Goal: Information Seeking & Learning: Compare options

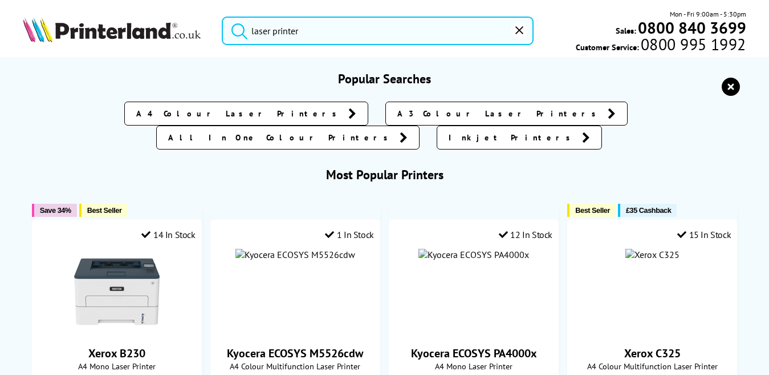
click at [443, 37] on input "laser printer" at bounding box center [378, 31] width 312 height 29
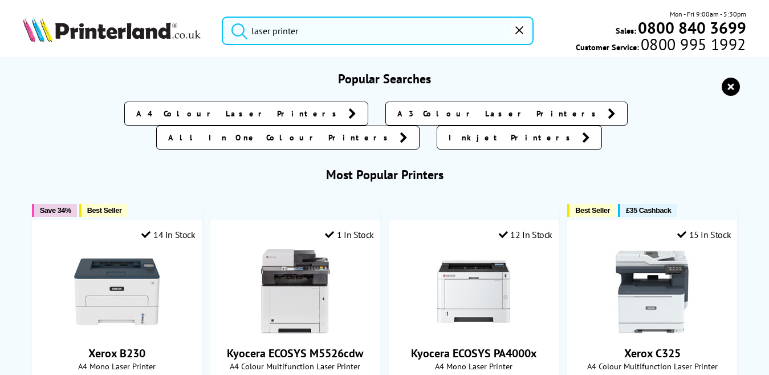
click at [222, 17] on button "submit" at bounding box center [236, 29] width 29 height 25
click at [443, 36] on input "laser printer" at bounding box center [378, 31] width 312 height 29
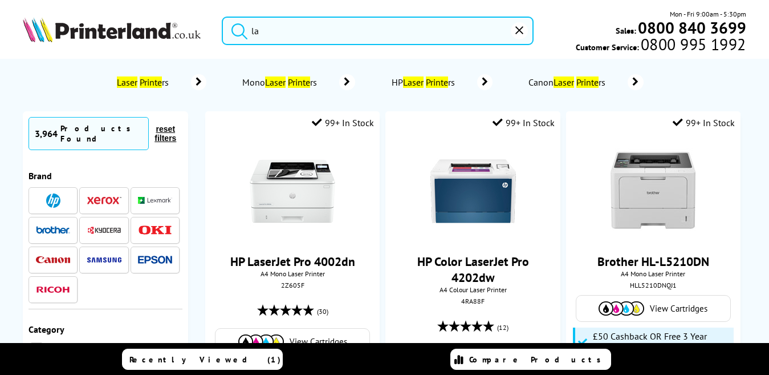
type input "l"
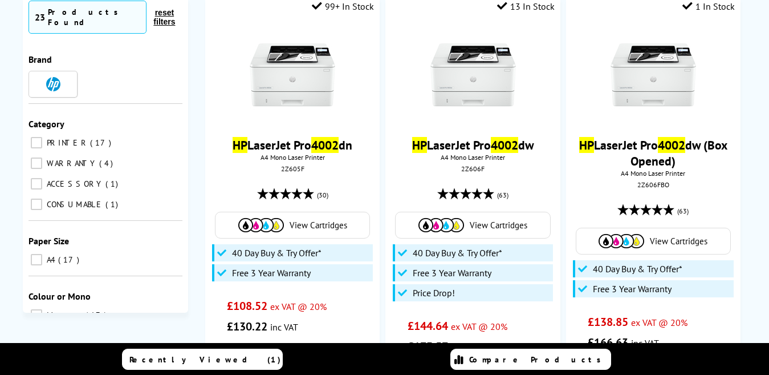
scroll to position [122, 0]
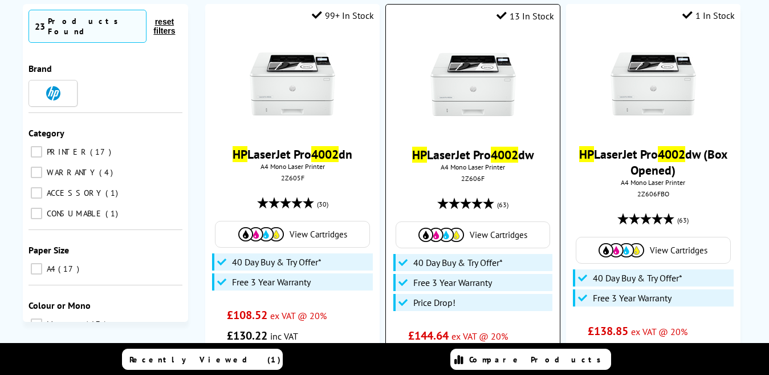
type input "hp 4002"
click at [442, 160] on link "HP LaserJet Pro 4002 dw" at bounding box center [473, 155] width 122 height 16
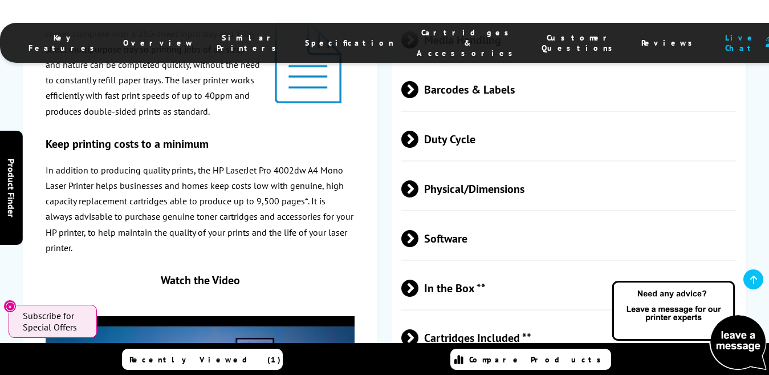
scroll to position [2197, 0]
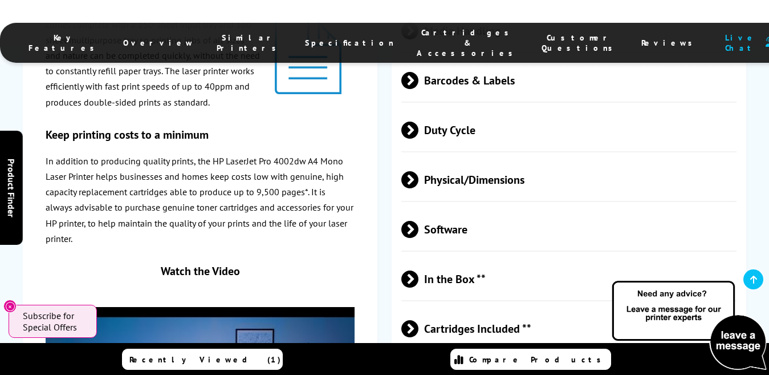
click at [451, 208] on span "Software" at bounding box center [568, 229] width 335 height 43
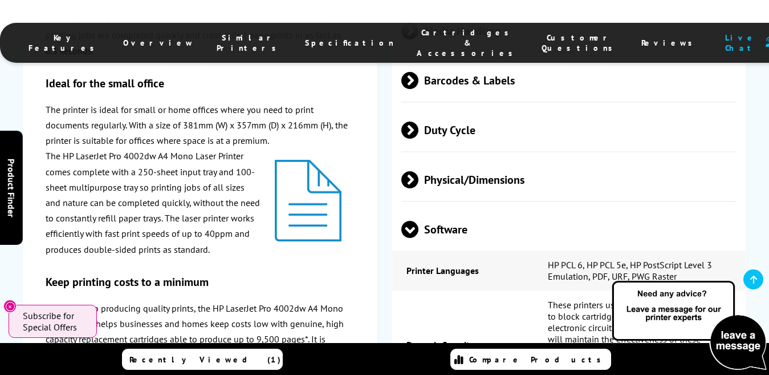
click at [478, 208] on span "Software" at bounding box center [568, 229] width 335 height 43
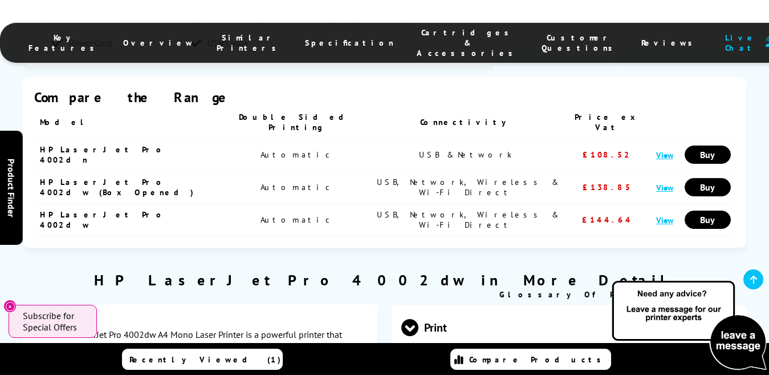
scroll to position [1414, 0]
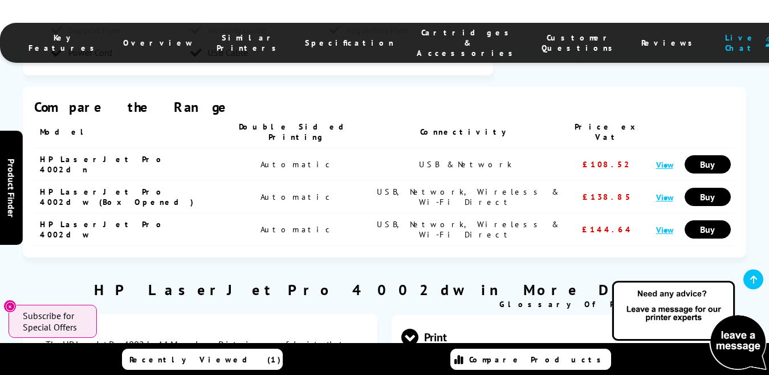
click at [419, 315] on span "Print" at bounding box center [568, 336] width 335 height 43
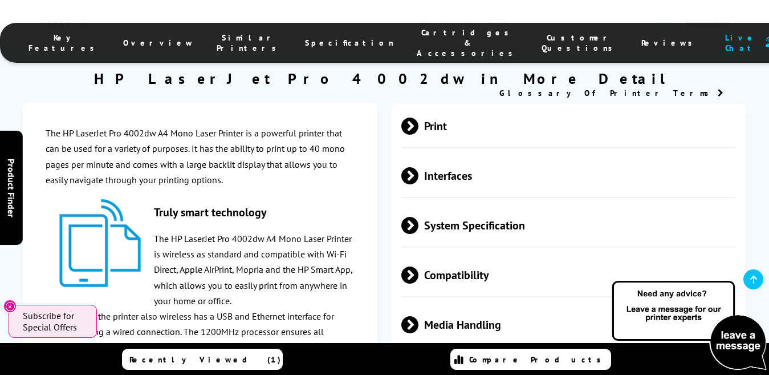
scroll to position [1634, 0]
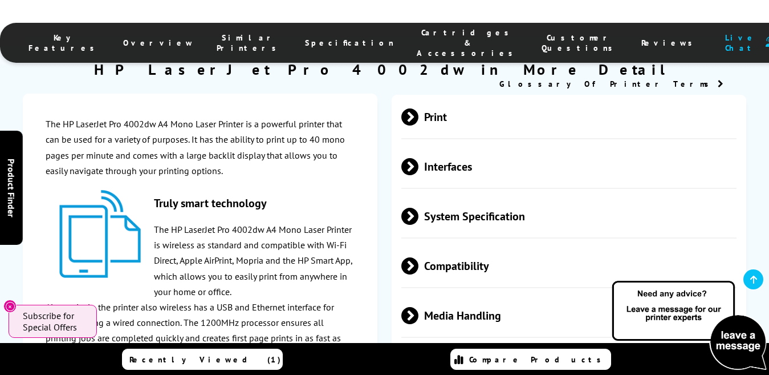
click at [444, 244] on span "Compatibility" at bounding box center [568, 265] width 335 height 43
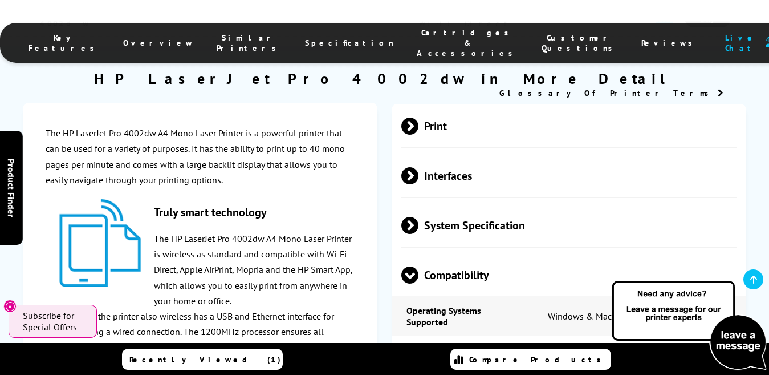
scroll to position [1616, 0]
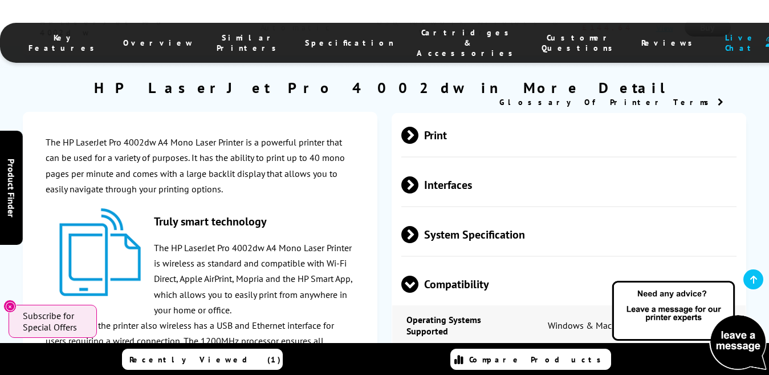
click at [597, 262] on span "Compatibility" at bounding box center [568, 283] width 335 height 43
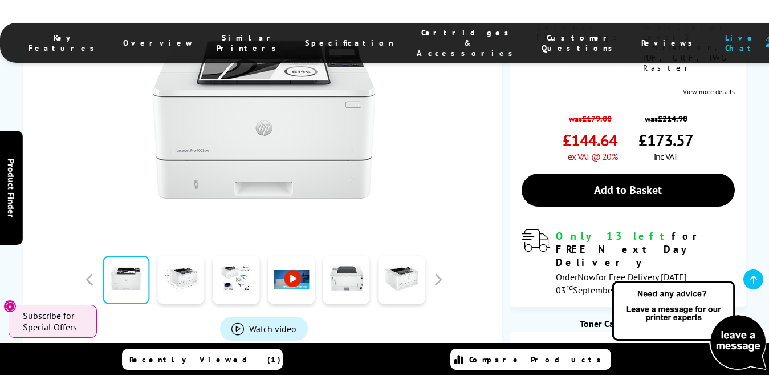
scroll to position [668, 0]
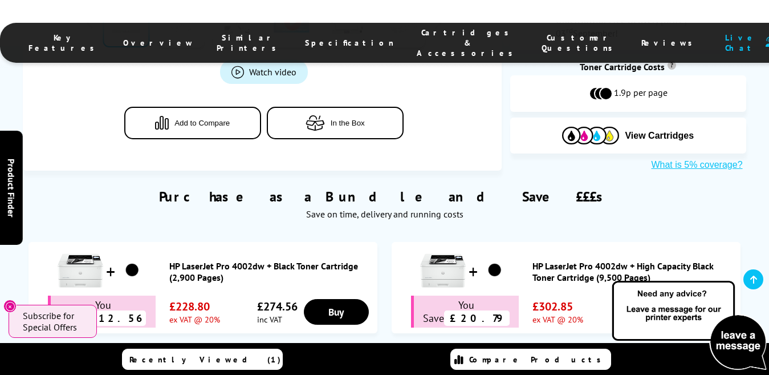
click at [721, 33] on div "Live Chat" at bounding box center [748, 43] width 54 height 21
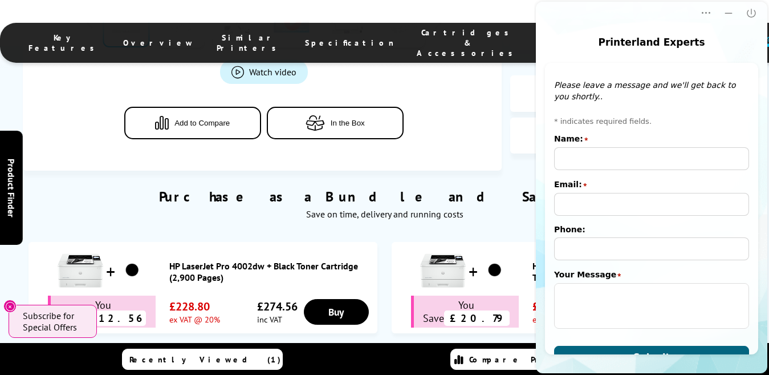
scroll to position [0, 0]
click at [523, 171] on div "Purchase as a Bundle and Save £££s Save on time, delivery and running costs" at bounding box center [384, 198] width 723 height 55
drag, startPoint x: 729, startPoint y: 7, endPoint x: 1306, endPoint y: 89, distance: 582.4
click at [729, 7] on button "Minimize" at bounding box center [728, 13] width 23 height 23
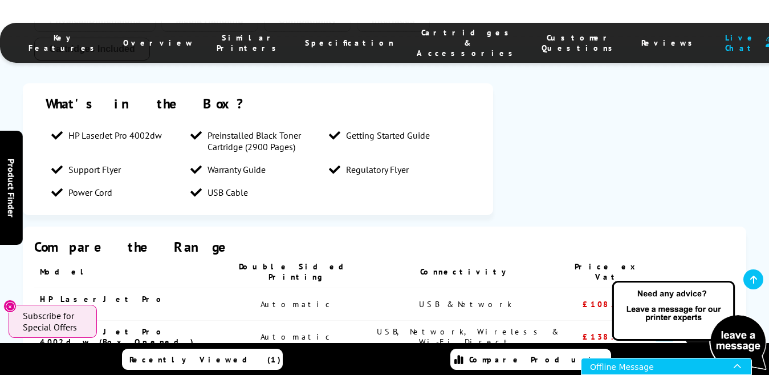
scroll to position [1265, 0]
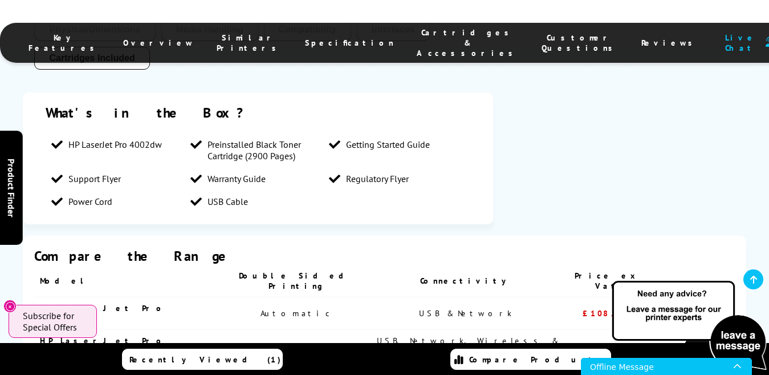
click at [96, 303] on link "HP LaserJet Pro 4002dn" at bounding box center [103, 313] width 126 height 21
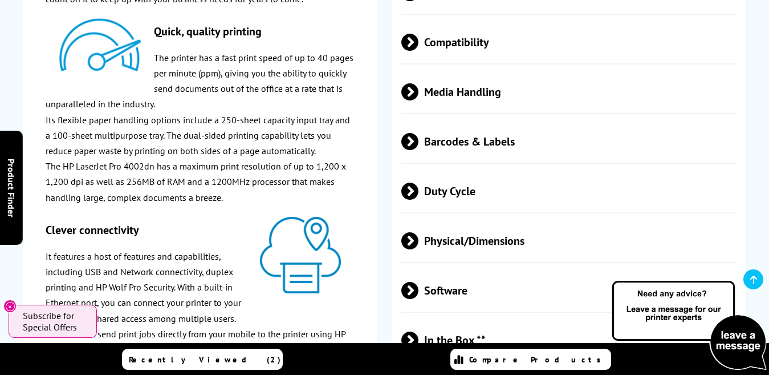
scroll to position [2133, 0]
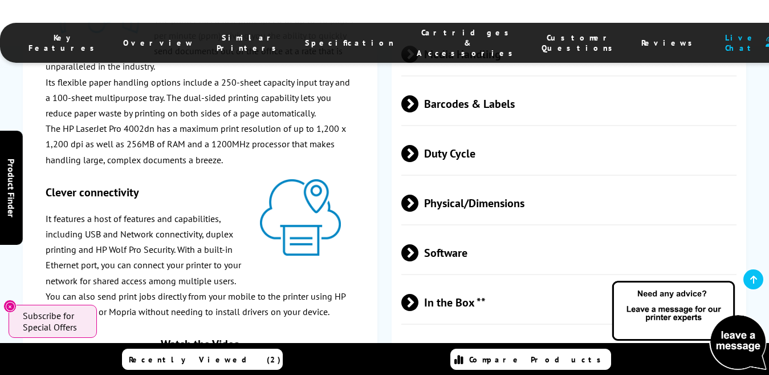
click at [688, 231] on span "Software" at bounding box center [568, 252] width 335 height 43
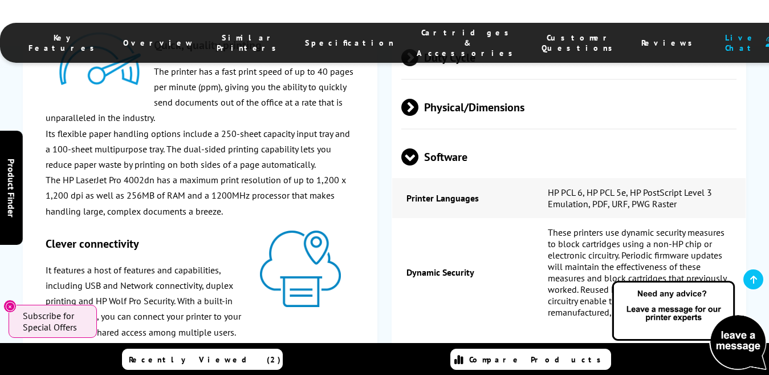
scroll to position [2220, 0]
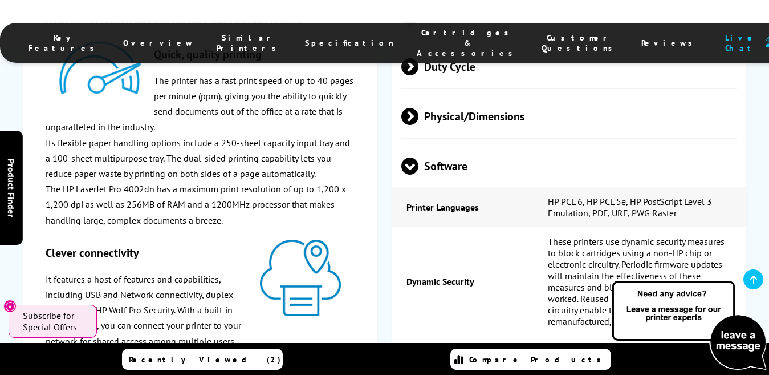
click at [413, 175] on span at bounding box center [409, 175] width 17 height 0
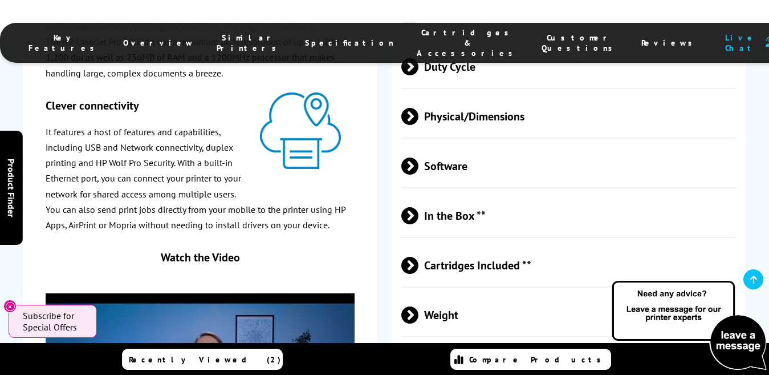
click at [419, 207] on span at bounding box center [419, 215] width 0 height 17
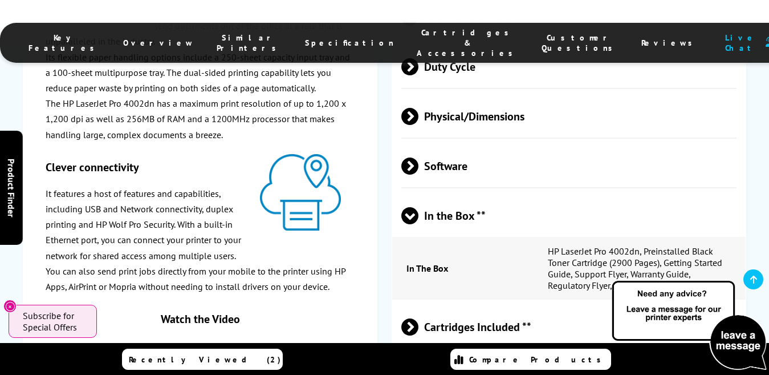
click at [412, 224] on span at bounding box center [409, 224] width 17 height 0
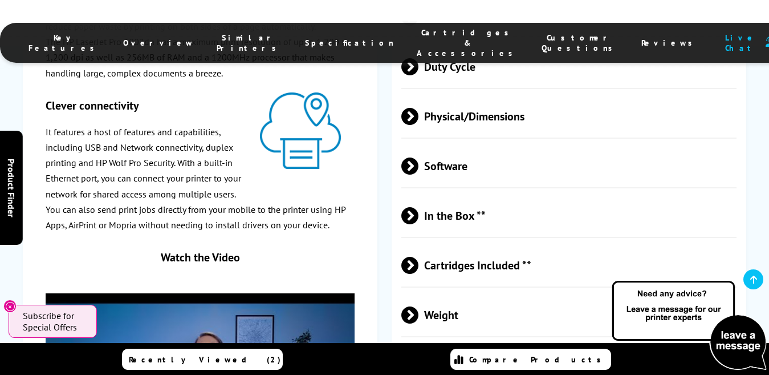
click at [422, 293] on span "Weight" at bounding box center [568, 314] width 335 height 43
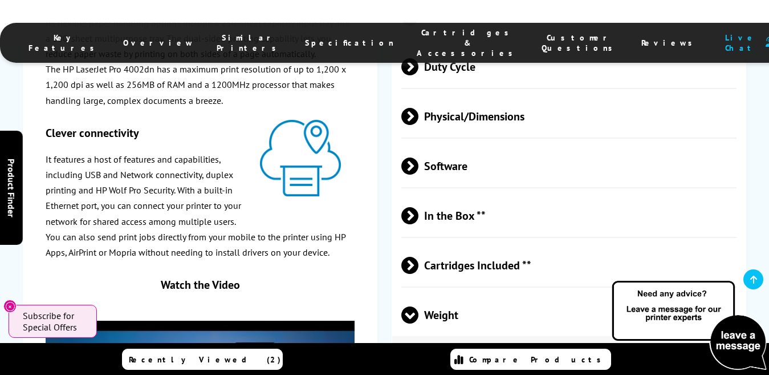
click at [422, 293] on span "Weight" at bounding box center [568, 314] width 335 height 43
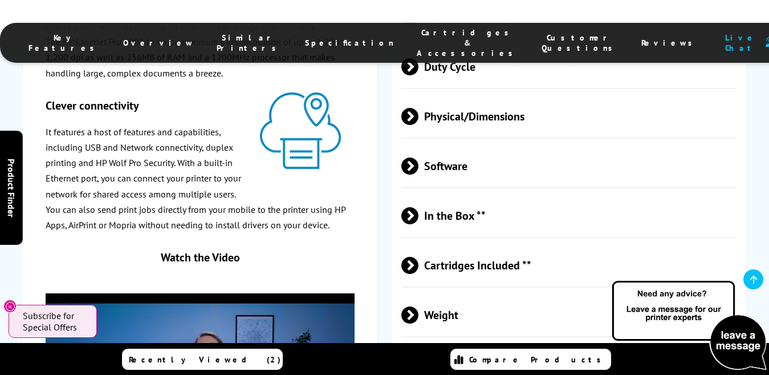
click at [418, 343] on span "Dimensions" at bounding box center [568, 364] width 335 height 43
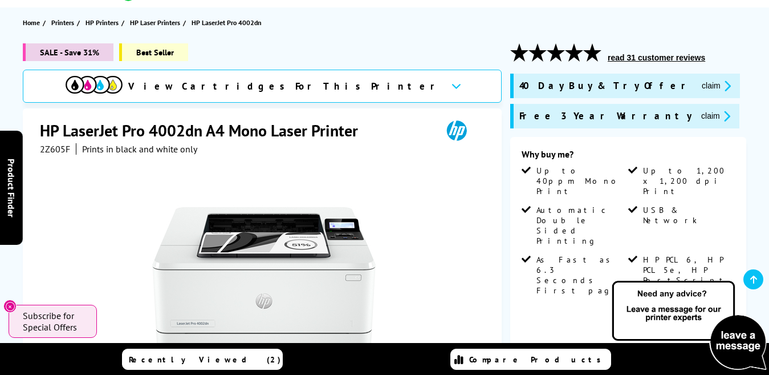
scroll to position [108, 0]
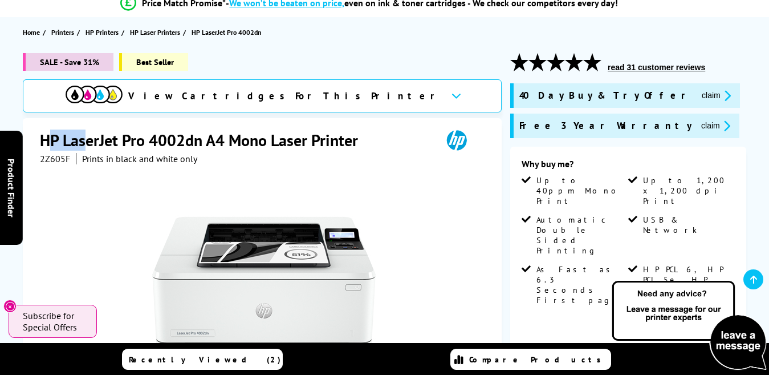
drag, startPoint x: 46, startPoint y: 135, endPoint x: 83, endPoint y: 136, distance: 37.1
click at [83, 136] on h1 "HP LaserJet Pro 4002dn A4 Mono Laser Printer" at bounding box center [205, 139] width 330 height 21
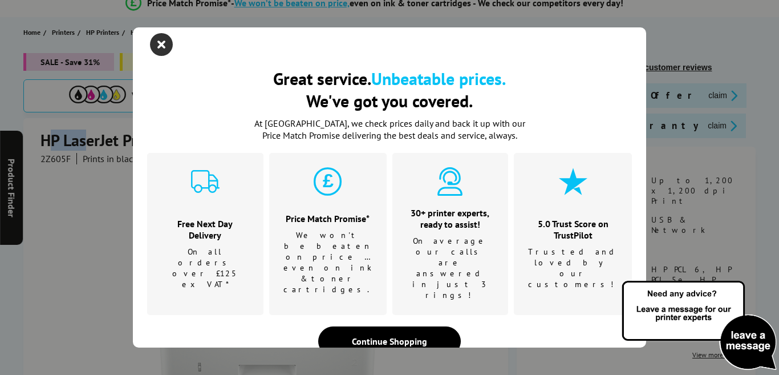
click at [160, 52] on icon "close modal" at bounding box center [161, 44] width 23 height 23
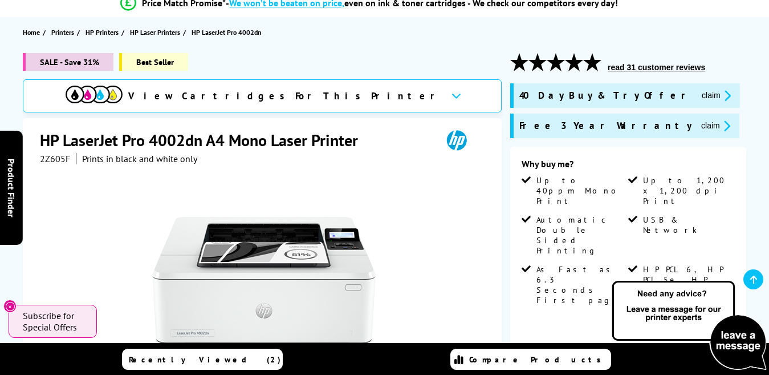
click at [35, 124] on div "HP LaserJet Pro 4002dn A4 Mono Laser Printer 2Z605F Prints in black and white o…" at bounding box center [262, 364] width 479 height 492
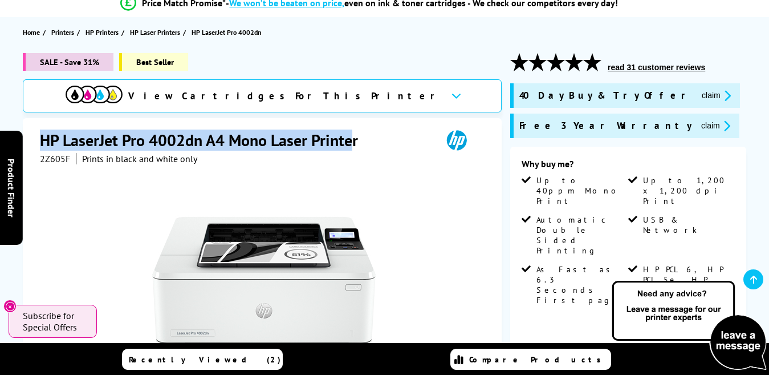
drag, startPoint x: 40, startPoint y: 138, endPoint x: 355, endPoint y: 148, distance: 315.5
click at [355, 148] on h1 "HP LaserJet Pro 4002dn A4 Mono Laser Printer" at bounding box center [205, 139] width 330 height 21
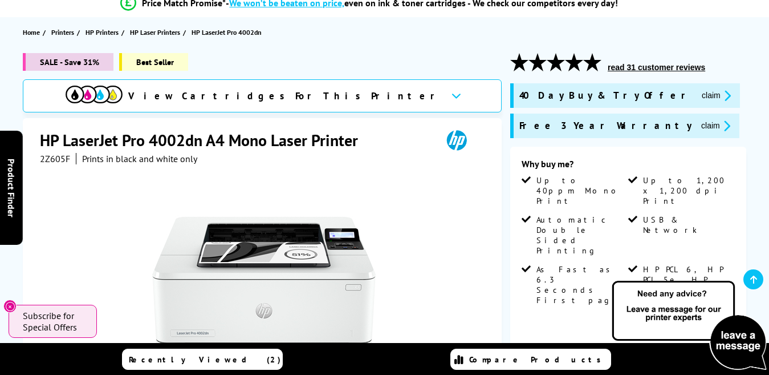
click at [371, 165] on div at bounding box center [264, 293] width 448 height 258
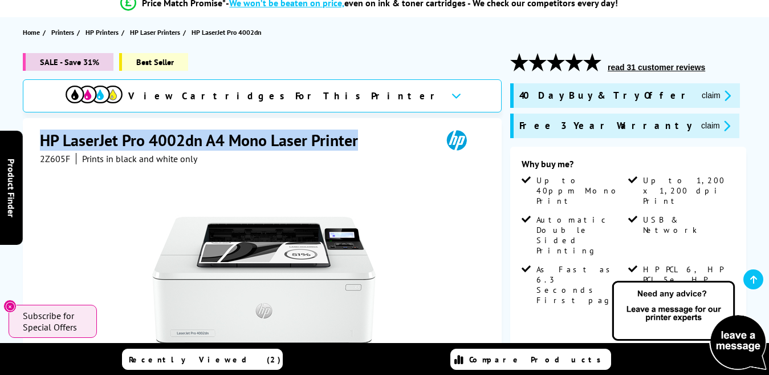
drag, startPoint x: 40, startPoint y: 135, endPoint x: 359, endPoint y: 143, distance: 318.9
click at [359, 143] on h1 "HP LaserJet Pro 4002dn A4 Mono Laser Printer" at bounding box center [205, 139] width 330 height 21
copy h1 "HP LaserJet Pro 4002dn A4 Mono Laser Printer"
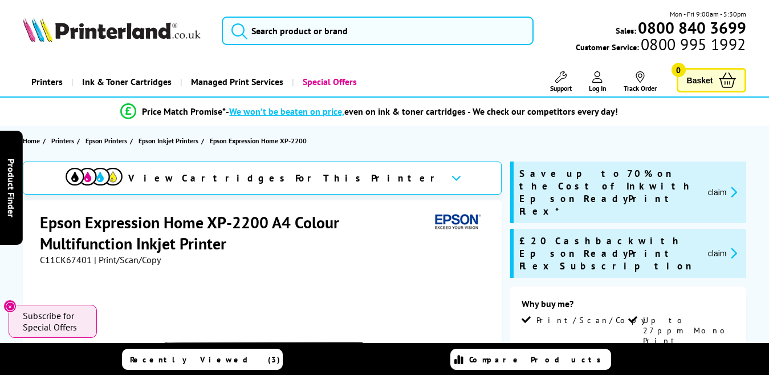
click at [452, 180] on icon at bounding box center [457, 178] width 10 height 6
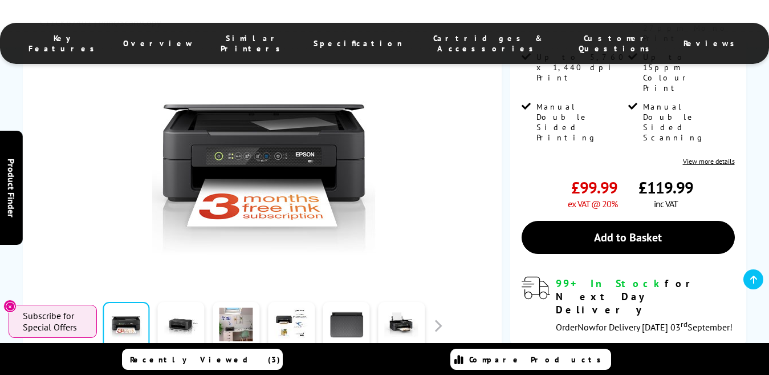
scroll to position [292, 0]
